Goal: Transaction & Acquisition: Purchase product/service

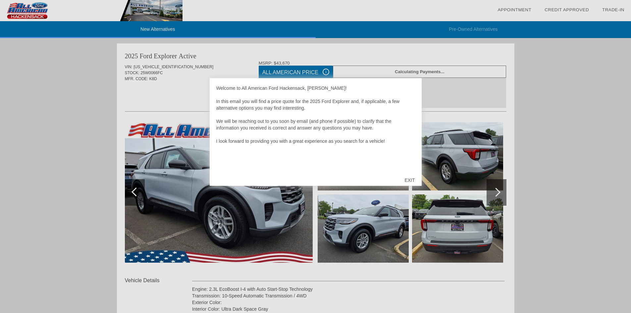
click at [409, 180] on div "EXIT" at bounding box center [410, 180] width 24 height 20
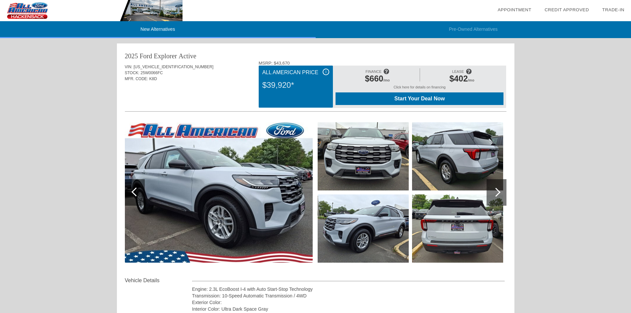
click at [427, 98] on span "Start Your Deal Now" at bounding box center [419, 99] width 151 height 6
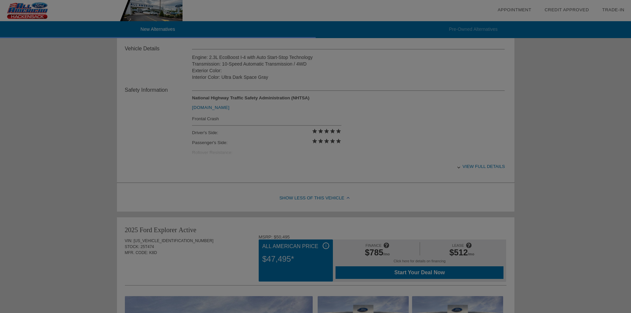
scroll to position [199, 0]
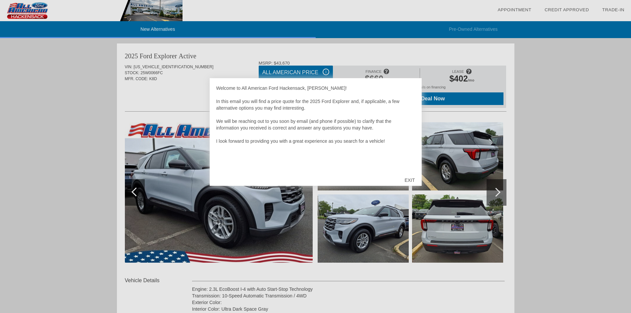
click at [407, 181] on div "EXIT" at bounding box center [410, 180] width 24 height 20
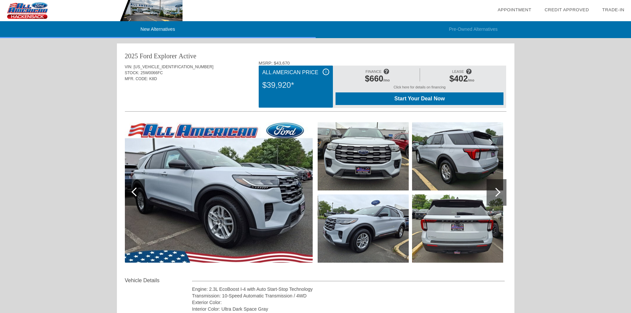
click at [219, 185] on img at bounding box center [219, 192] width 188 height 140
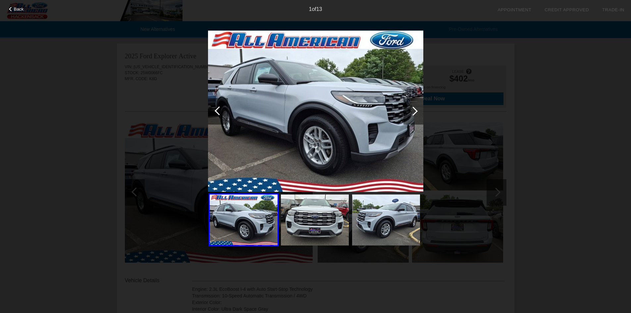
click at [17, 7] on span "Back" at bounding box center [19, 9] width 10 height 5
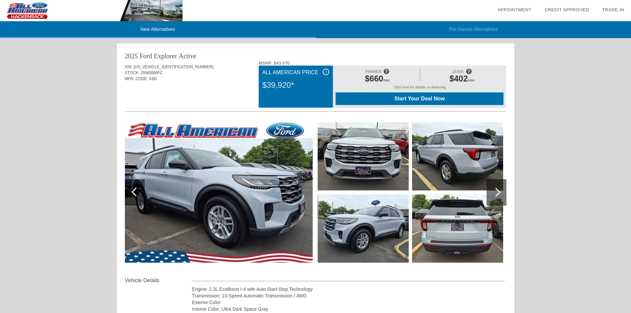
click at [409, 95] on div "Start Your Deal Now" at bounding box center [419, 98] width 168 height 13
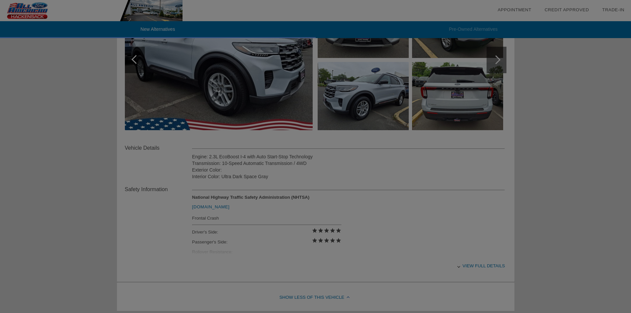
scroll to position [166, 0]
